Goal: Connect with others: Establish contact or relationships with other users

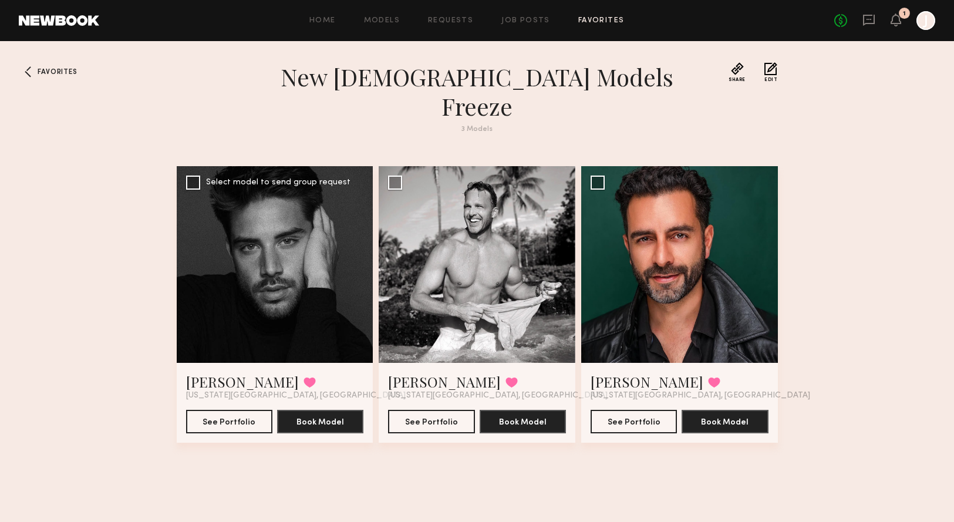
click at [296, 253] on div at bounding box center [275, 264] width 197 height 197
click at [281, 211] on div at bounding box center [275, 264] width 197 height 197
click at [666, 261] on div at bounding box center [679, 264] width 197 height 197
click at [636, 238] on div at bounding box center [679, 264] width 197 height 197
click at [873, 19] on icon at bounding box center [869, 20] width 12 height 11
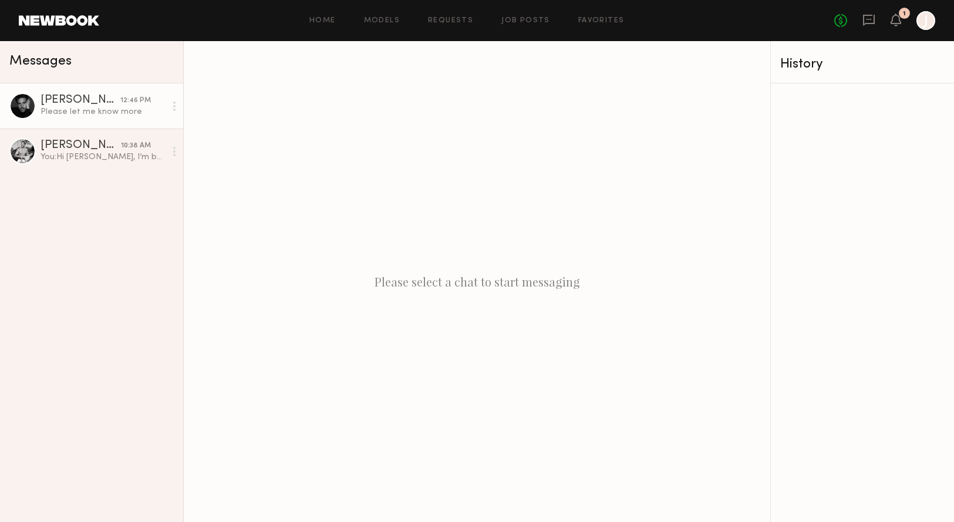
click at [80, 99] on div "Damian G." at bounding box center [80, 100] width 80 height 12
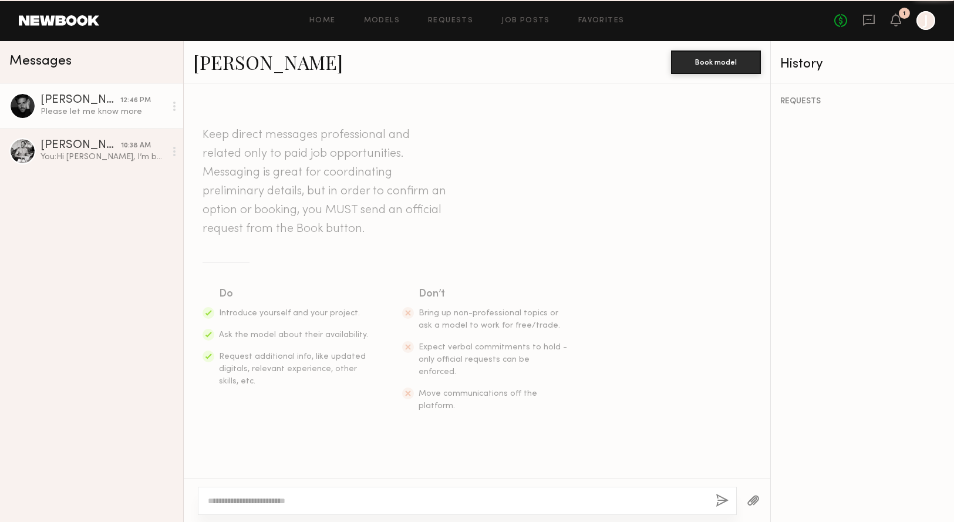
scroll to position [549, 0]
